Goal: Task Accomplishment & Management: Complete application form

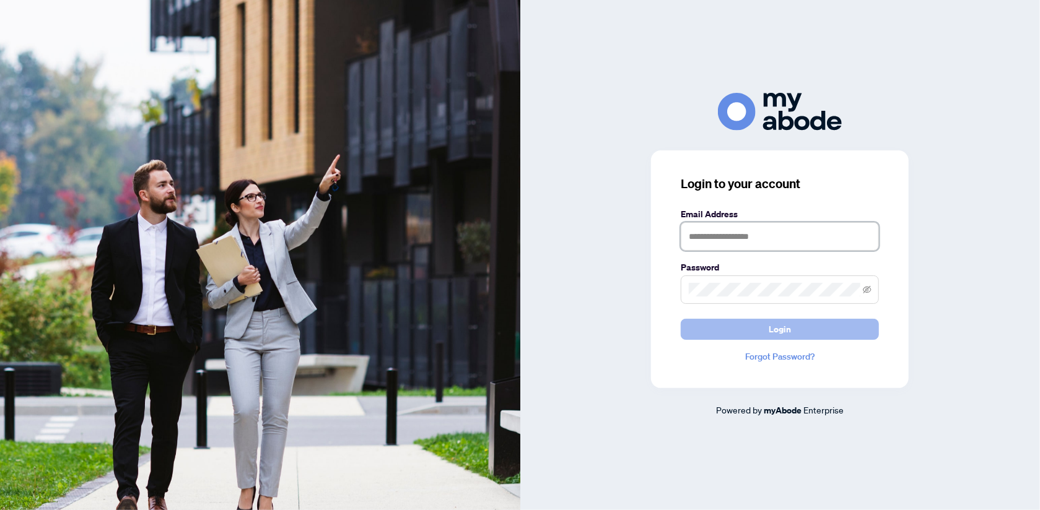
type input "**********"
click at [780, 323] on span "Login" at bounding box center [780, 330] width 22 height 20
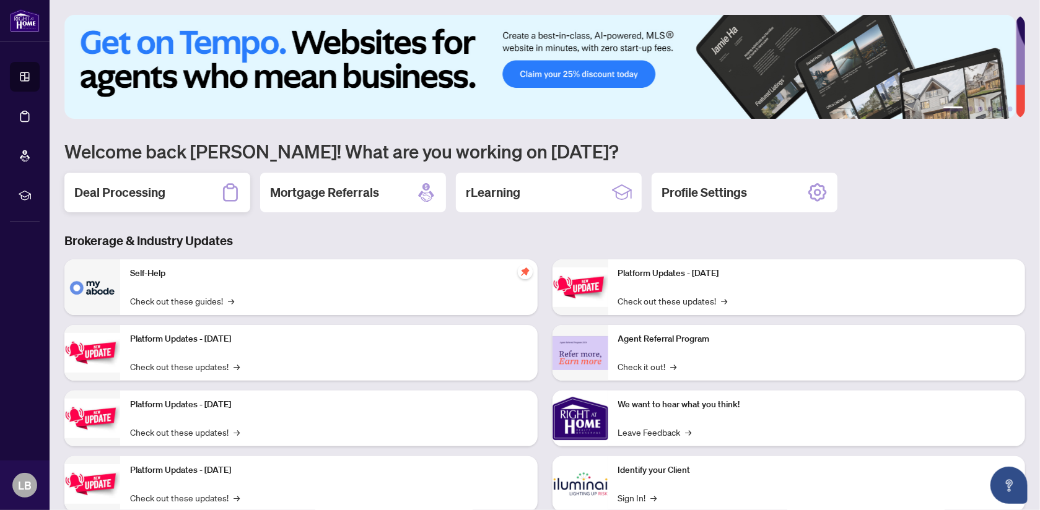
click at [124, 195] on h2 "Deal Processing" at bounding box center [119, 192] width 91 height 17
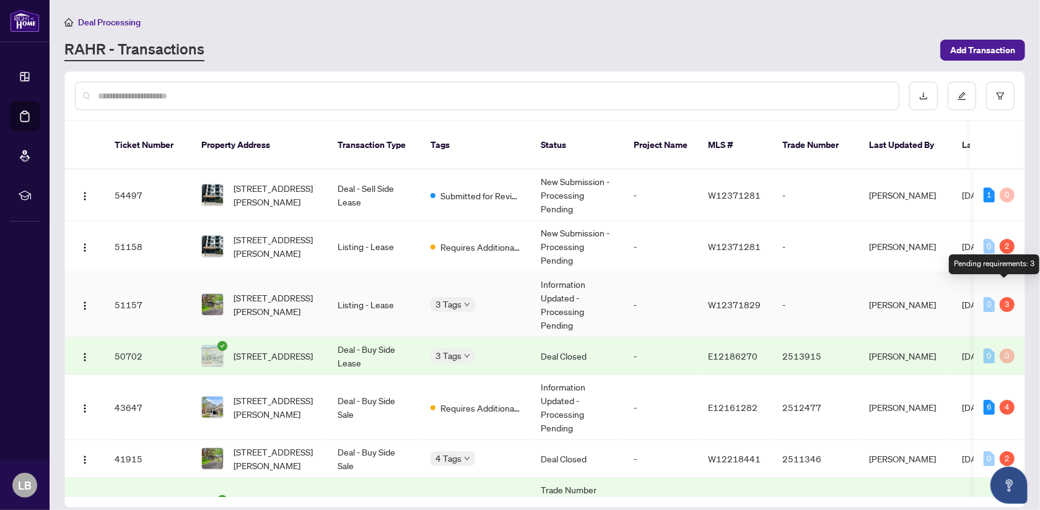
click at [1004, 297] on div "3" at bounding box center [1007, 304] width 15 height 15
click at [582, 288] on td "Information Updated - Processing Pending" at bounding box center [577, 305] width 93 height 65
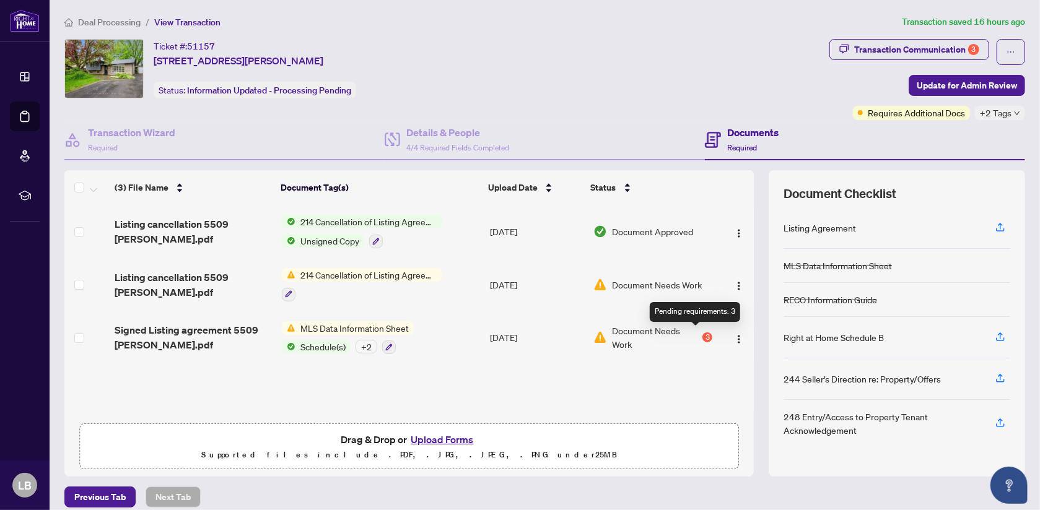
click at [702, 335] on div "3" at bounding box center [707, 338] width 10 height 10
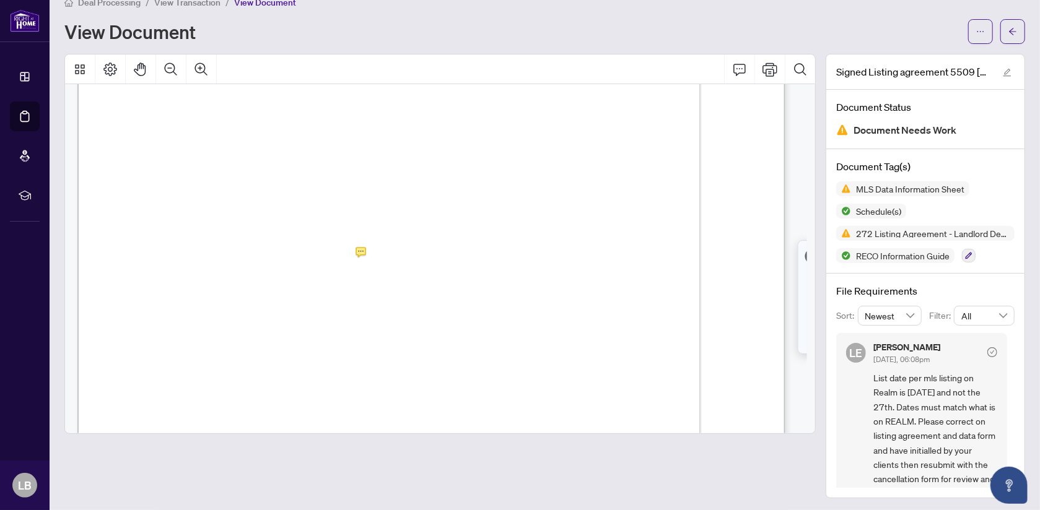
scroll to position [62, 0]
click at [968, 31] on button "button" at bounding box center [980, 31] width 25 height 25
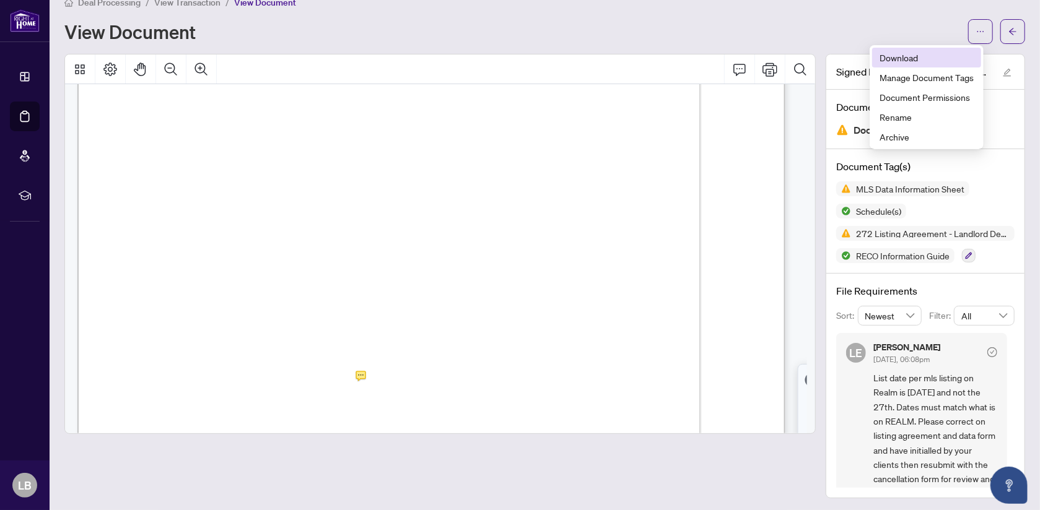
click at [905, 58] on span "Download" at bounding box center [927, 58] width 94 height 14
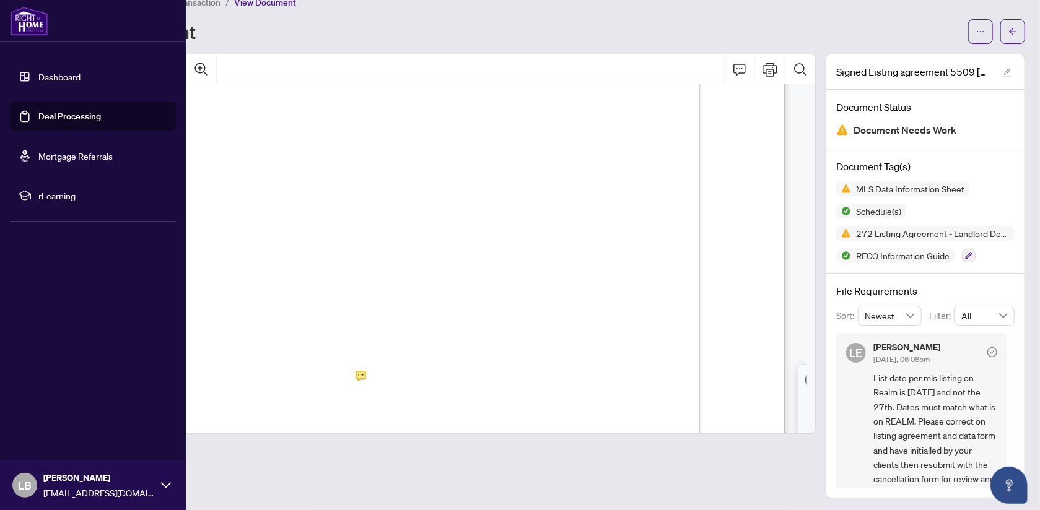
click at [65, 77] on link "Dashboard" at bounding box center [59, 76] width 42 height 11
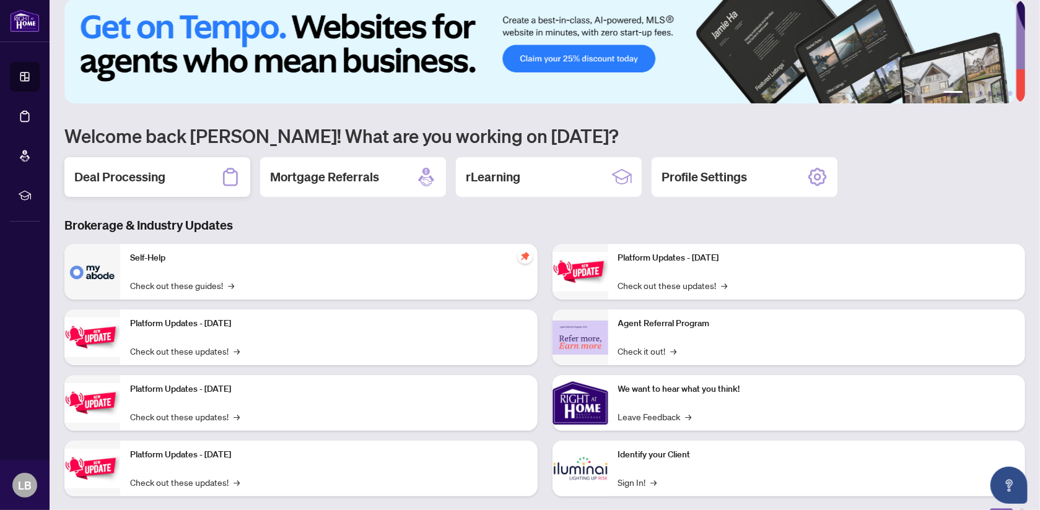
click at [148, 175] on h2 "Deal Processing" at bounding box center [119, 176] width 91 height 17
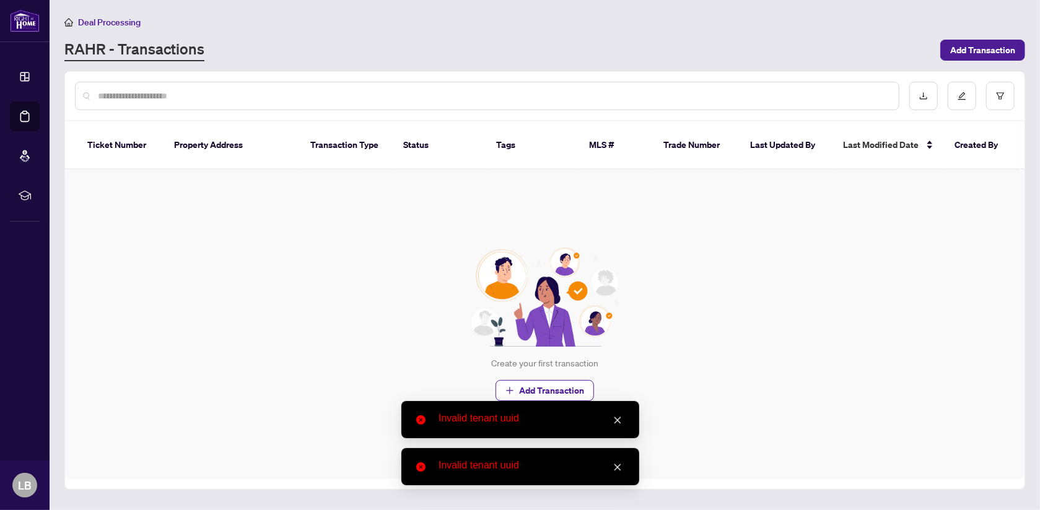
click at [620, 421] on icon "close" at bounding box center [617, 420] width 9 height 9
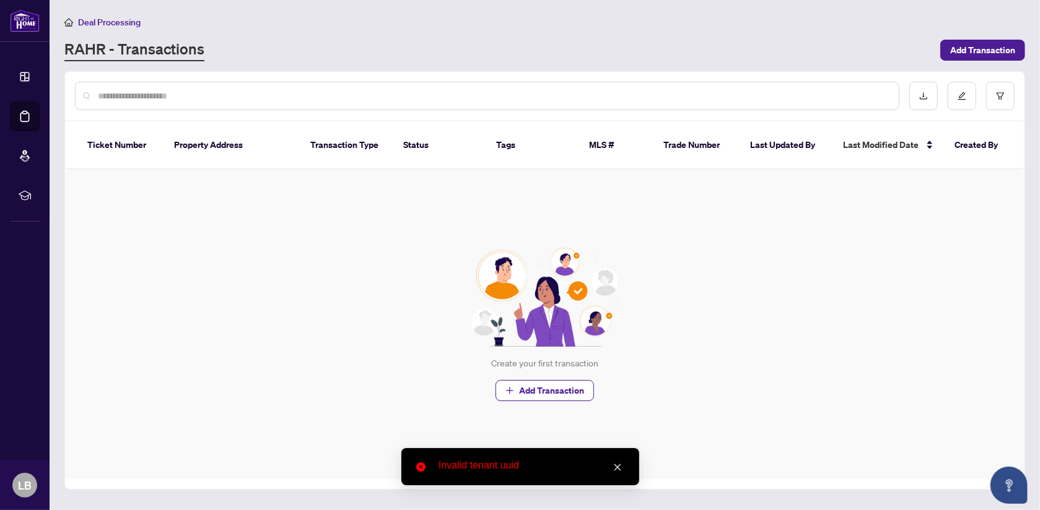
click at [620, 468] on icon "close" at bounding box center [617, 467] width 9 height 9
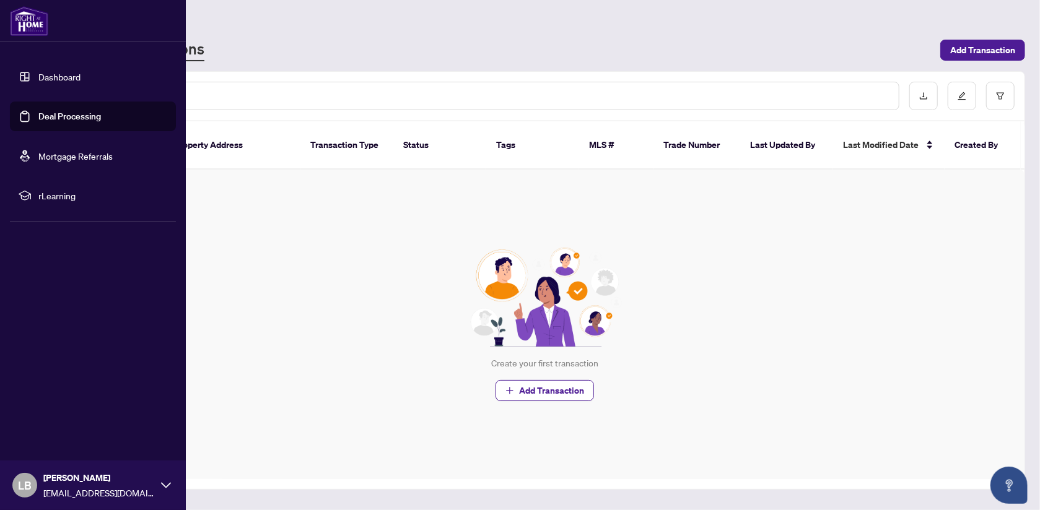
click at [50, 77] on link "Dashboard" at bounding box center [59, 76] width 42 height 11
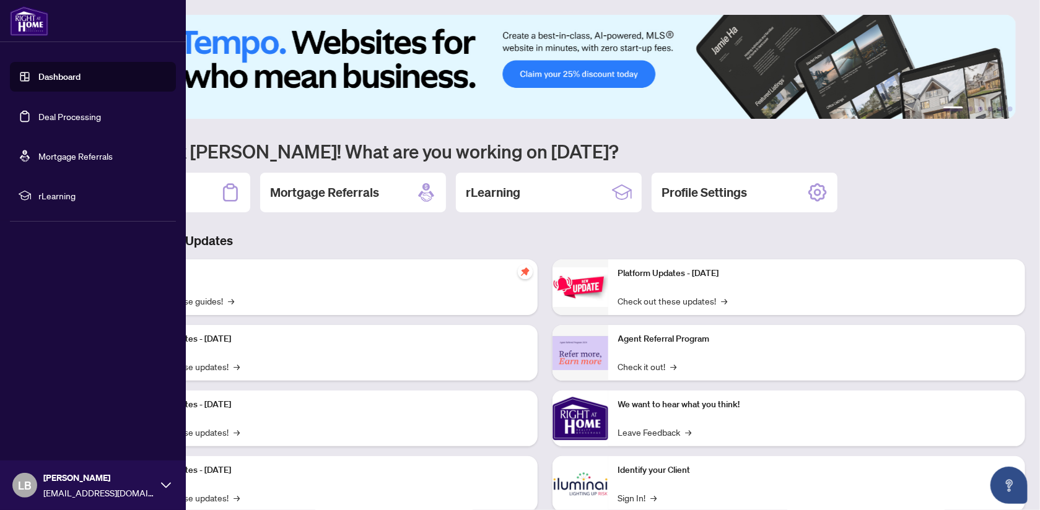
click at [61, 117] on link "Deal Processing" at bounding box center [69, 116] width 63 height 11
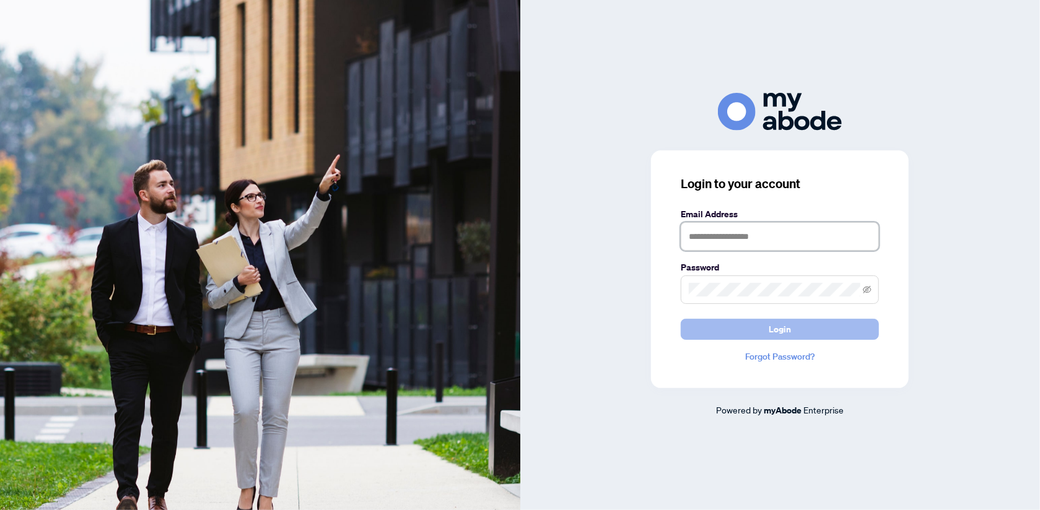
type input "**********"
click at [823, 332] on button "Login" at bounding box center [780, 329] width 198 height 21
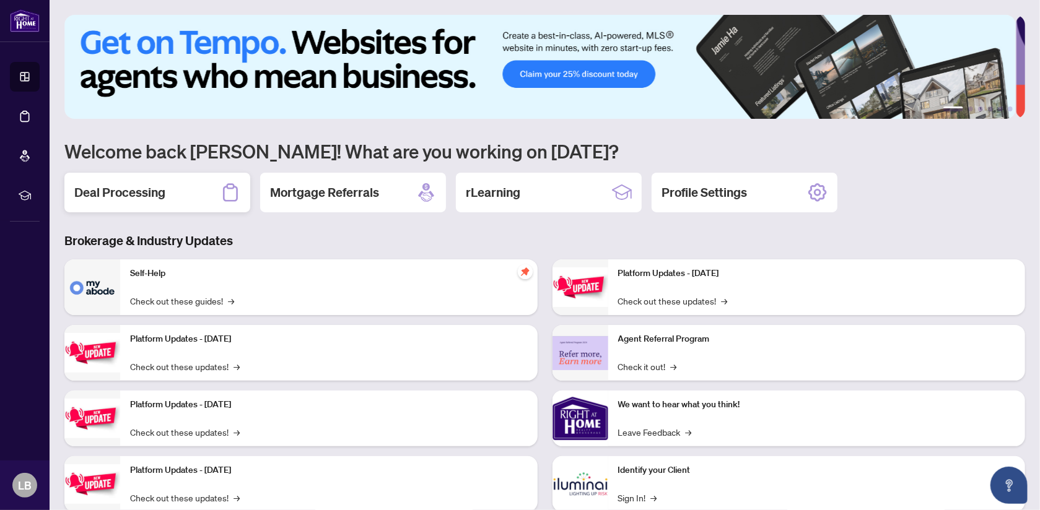
click at [157, 195] on h2 "Deal Processing" at bounding box center [119, 192] width 91 height 17
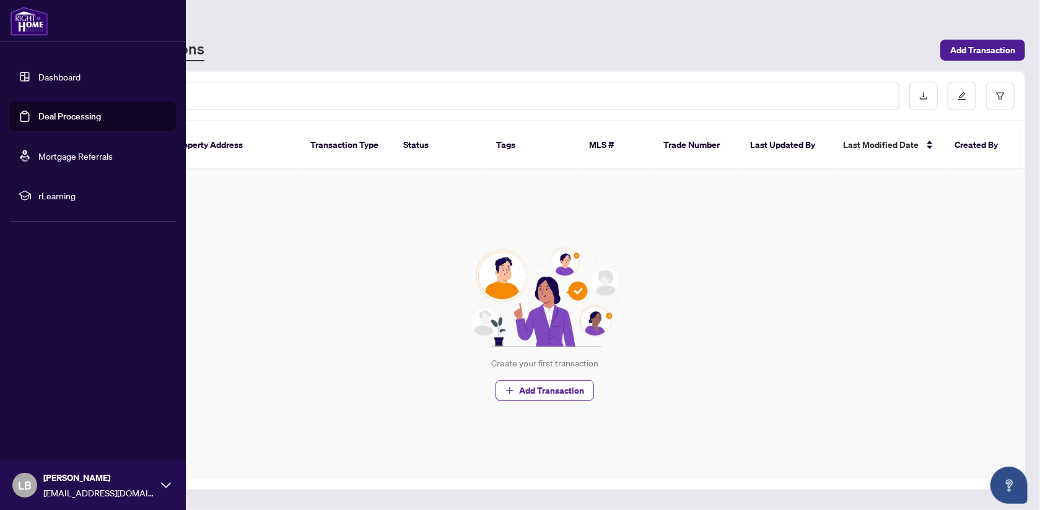
click at [75, 82] on link "Dashboard" at bounding box center [59, 76] width 42 height 11
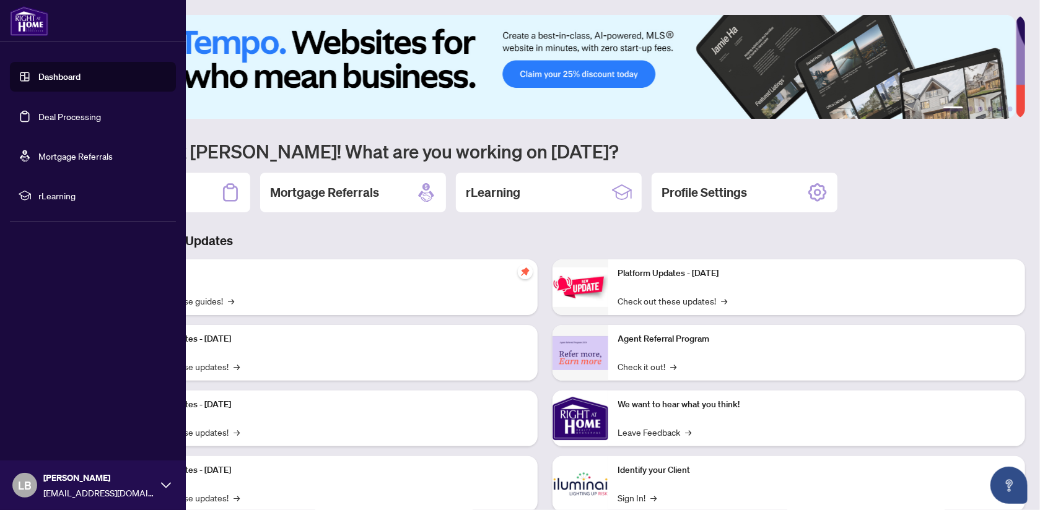
click at [61, 115] on link "Deal Processing" at bounding box center [69, 116] width 63 height 11
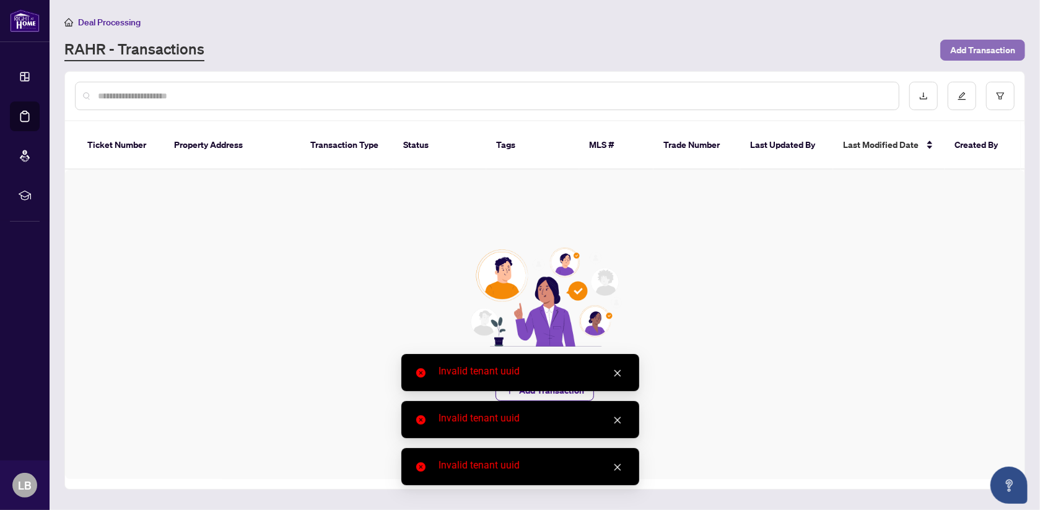
click at [997, 46] on span "Add Transaction" at bounding box center [982, 50] width 65 height 20
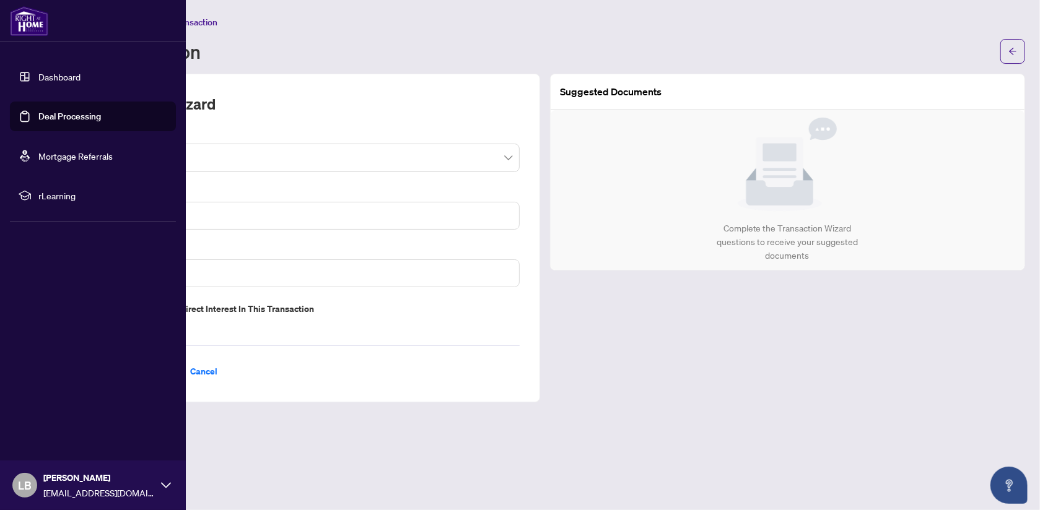
click at [50, 78] on link "Dashboard" at bounding box center [59, 76] width 42 height 11
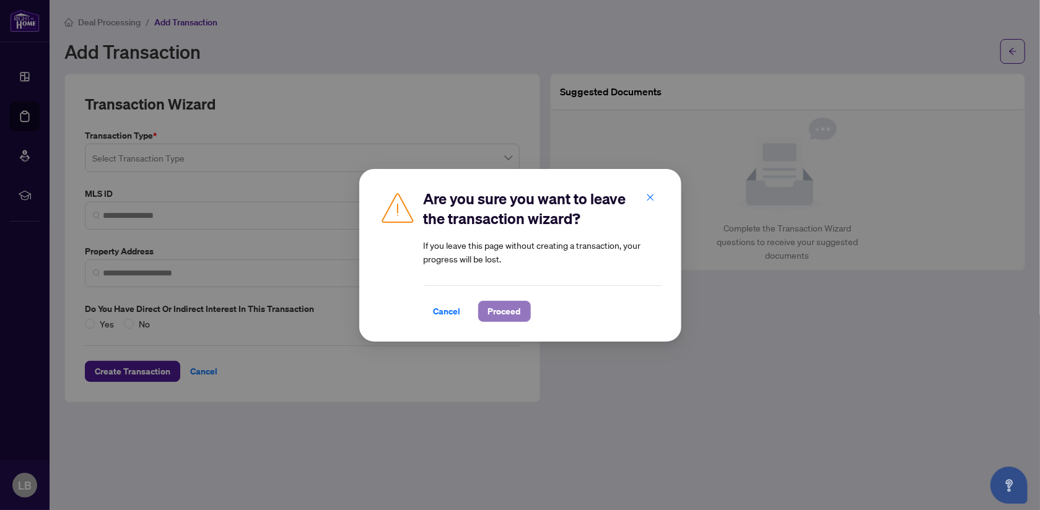
click at [496, 305] on span "Proceed" at bounding box center [504, 312] width 33 height 20
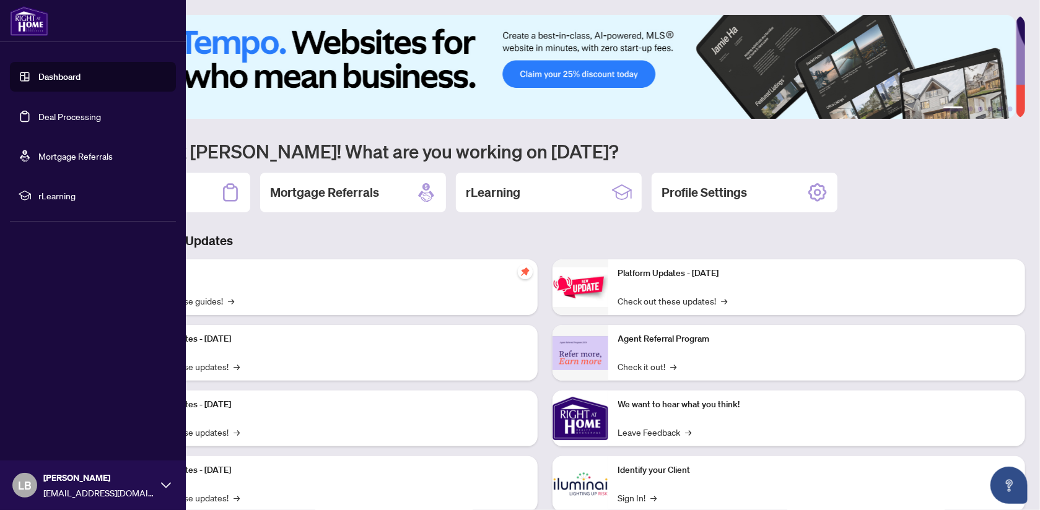
click at [74, 115] on link "Deal Processing" at bounding box center [69, 116] width 63 height 11
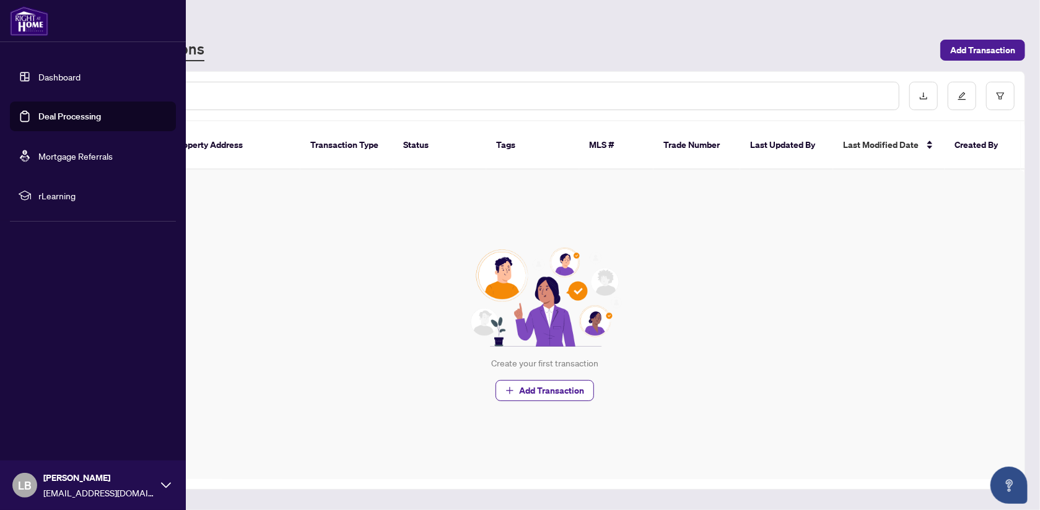
click at [52, 73] on link "Dashboard" at bounding box center [59, 76] width 42 height 11
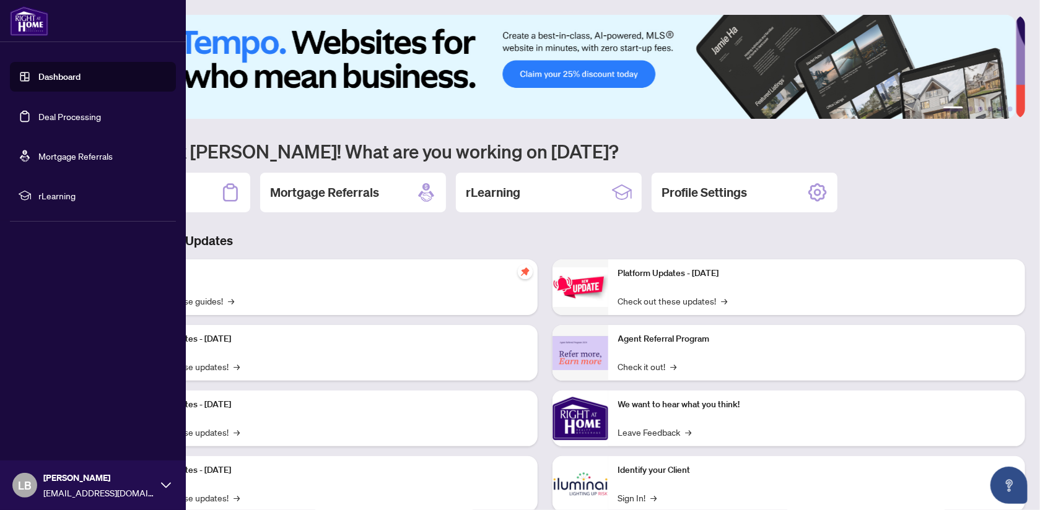
click at [67, 116] on link "Deal Processing" at bounding box center [69, 116] width 63 height 11
